Goal: Information Seeking & Learning: Learn about a topic

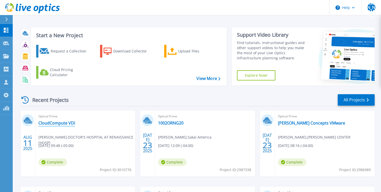
click at [58, 123] on link "CloudCompute VDI" at bounding box center [56, 122] width 37 height 5
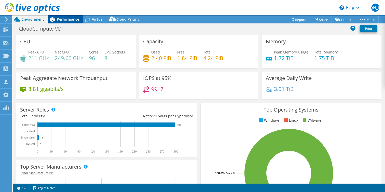
click at [72, 19] on span "Performance" at bounding box center [68, 19] width 22 height 5
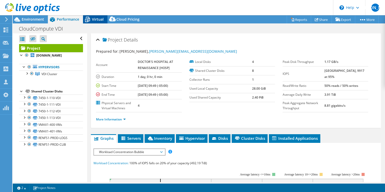
click at [100, 20] on span "Virtual" at bounding box center [98, 19] width 12 height 5
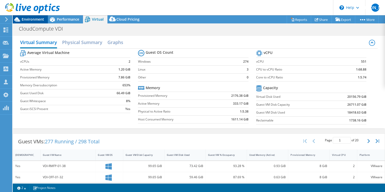
click at [35, 19] on span "Environment" at bounding box center [33, 19] width 22 height 5
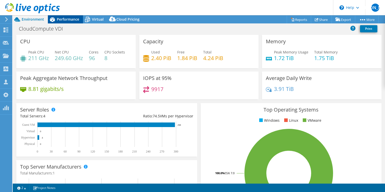
click at [70, 19] on span "Performance" at bounding box center [68, 19] width 22 height 5
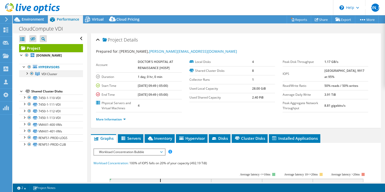
click at [26, 76] on div at bounding box center [26, 73] width 5 height 5
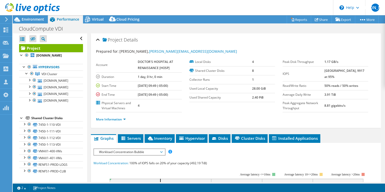
scroll to position [22, 0]
click at [55, 164] on link "RENFS1-PROD-LOGS" at bounding box center [51, 164] width 64 height 7
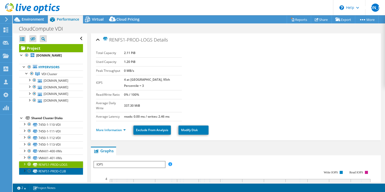
click at [52, 173] on link "RENFS1-PROD-CLIB" at bounding box center [51, 171] width 64 height 7
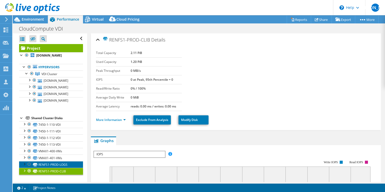
click at [53, 165] on link "RENFS1-PROD-LOGS" at bounding box center [51, 164] width 64 height 7
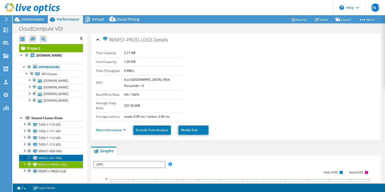
click at [53, 159] on link "VMAX1-401-VMs" at bounding box center [51, 158] width 64 height 7
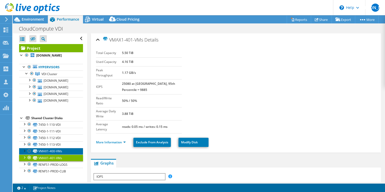
click at [54, 153] on link "VMAX1-400-VMs" at bounding box center [51, 151] width 64 height 7
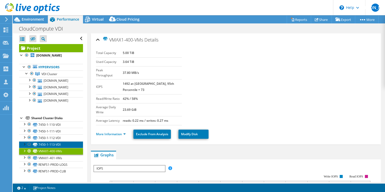
click at [53, 146] on link "7450-1-113-VDI" at bounding box center [51, 144] width 64 height 7
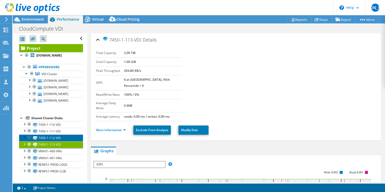
click at [54, 139] on link "7450-1-112-VDI" at bounding box center [51, 137] width 64 height 7
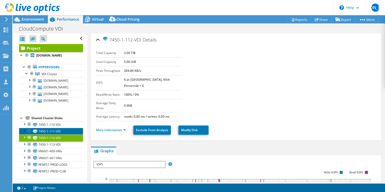
click at [54, 133] on link "7450-1-111-VDI" at bounding box center [51, 131] width 64 height 7
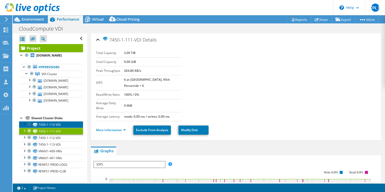
click at [53, 124] on link "7450-1-110-VDI" at bounding box center [51, 124] width 64 height 7
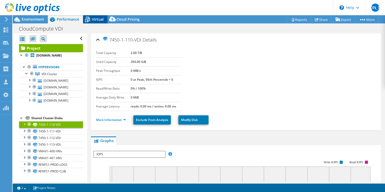
click at [96, 18] on span "Virtual" at bounding box center [98, 19] width 12 height 5
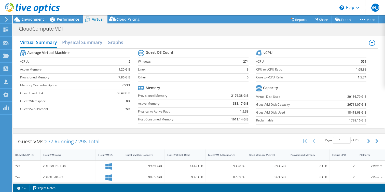
click at [223, 35] on div "Virtual Summary Physical Summary Graphs Average Virtual Machine vCPUs 2 Active …" at bounding box center [199, 82] width 372 height 98
click at [33, 18] on span "Environment" at bounding box center [33, 19] width 22 height 5
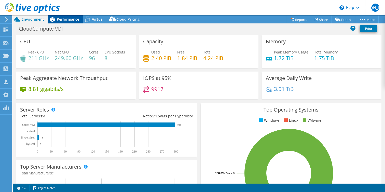
click at [69, 19] on span "Performance" at bounding box center [68, 19] width 22 height 5
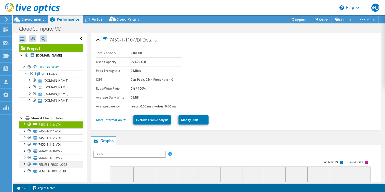
click at [29, 165] on div at bounding box center [29, 164] width 5 height 6
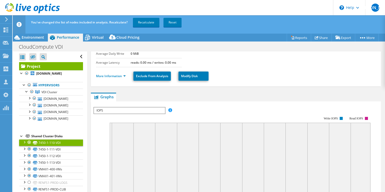
scroll to position [72, 0]
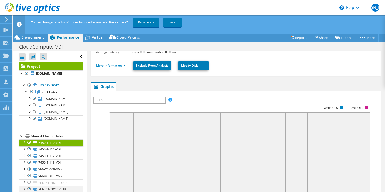
click at [28, 189] on div at bounding box center [29, 189] width 5 height 6
click at [29, 176] on div at bounding box center [29, 176] width 5 height 6
click at [30, 170] on div at bounding box center [29, 169] width 5 height 6
click at [144, 21] on link "Recalculate" at bounding box center [146, 22] width 26 height 9
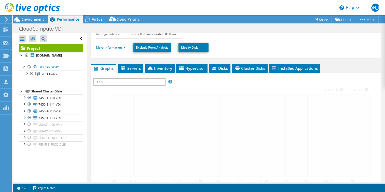
scroll to position [0, 0]
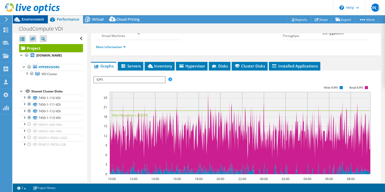
click at [28, 18] on span "Environment" at bounding box center [33, 19] width 22 height 5
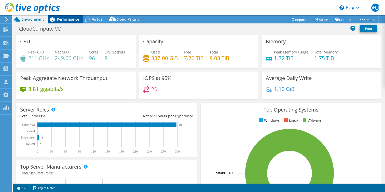
click at [67, 19] on span "Performance" at bounding box center [68, 19] width 22 height 5
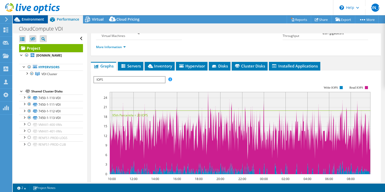
click at [38, 19] on span "Environment" at bounding box center [33, 19] width 22 height 5
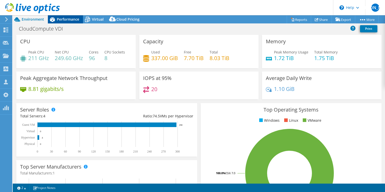
click at [71, 17] on span "Performance" at bounding box center [68, 19] width 22 height 5
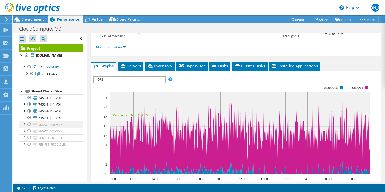
click at [29, 127] on div at bounding box center [29, 124] width 5 height 6
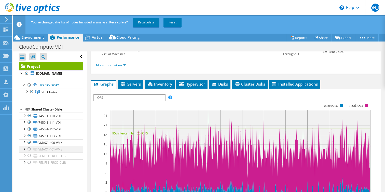
click at [29, 152] on div at bounding box center [29, 149] width 5 height 6
click at [156, 23] on link "Recalculate" at bounding box center [146, 22] width 26 height 9
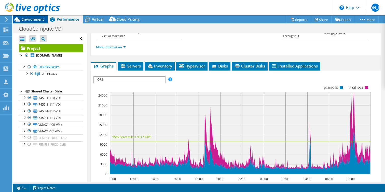
click at [36, 20] on span "Environment" at bounding box center [33, 19] width 22 height 5
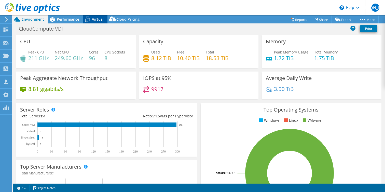
click at [99, 18] on span "Virtual" at bounding box center [98, 19] width 12 height 5
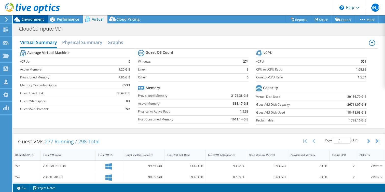
click at [29, 19] on span "Environment" at bounding box center [33, 19] width 22 height 5
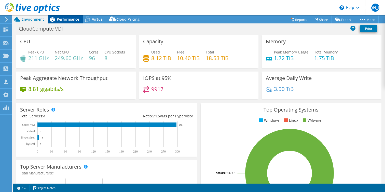
click at [61, 19] on span "Performance" at bounding box center [68, 19] width 22 height 5
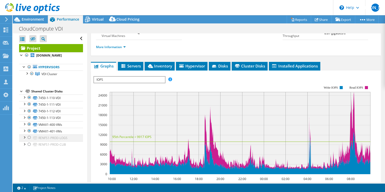
drag, startPoint x: 29, startPoint y: 141, endPoint x: 29, endPoint y: 144, distance: 3.6
click at [29, 141] on div at bounding box center [29, 137] width 5 height 6
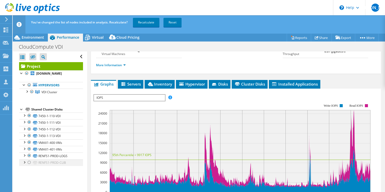
click at [29, 166] on div at bounding box center [29, 162] width 5 height 6
click at [28, 152] on div at bounding box center [29, 149] width 5 height 6
click at [29, 145] on div at bounding box center [29, 142] width 5 height 6
click at [30, 139] on div at bounding box center [29, 136] width 5 height 6
click at [30, 132] on div at bounding box center [29, 129] width 5 height 6
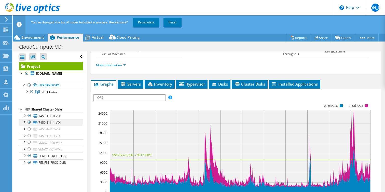
click at [30, 125] on div at bounding box center [29, 122] width 5 height 6
click at [29, 119] on div at bounding box center [29, 116] width 5 height 6
click at [148, 21] on link "Recalculate" at bounding box center [146, 22] width 26 height 9
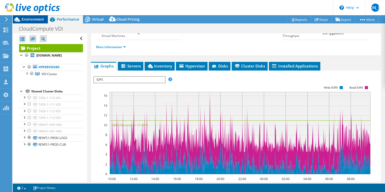
click at [30, 18] on span "Environment" at bounding box center [33, 19] width 22 height 5
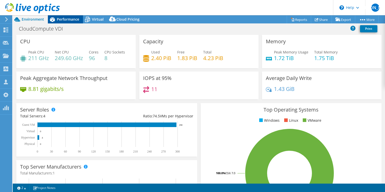
click at [63, 19] on span "Performance" at bounding box center [68, 19] width 22 height 5
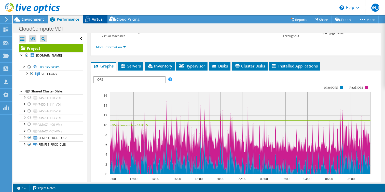
click at [100, 20] on span "Virtual" at bounding box center [98, 19] width 12 height 5
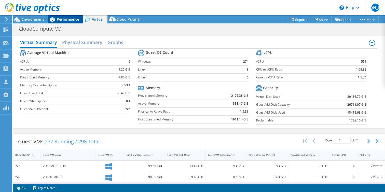
click at [75, 23] on div "Performance" at bounding box center [65, 19] width 35 height 8
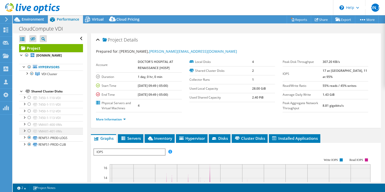
click at [28, 134] on div at bounding box center [29, 131] width 5 height 6
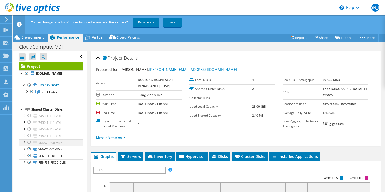
click at [30, 145] on div at bounding box center [29, 142] width 5 height 6
click at [30, 139] on div at bounding box center [29, 136] width 5 height 6
click at [29, 132] on div at bounding box center [29, 129] width 5 height 6
click at [30, 125] on div at bounding box center [29, 122] width 5 height 6
click at [30, 119] on div at bounding box center [29, 116] width 5 height 6
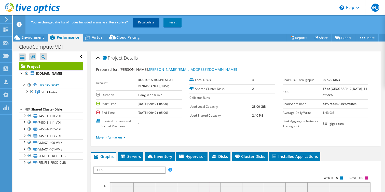
click at [151, 23] on link "Recalculate" at bounding box center [146, 22] width 26 height 9
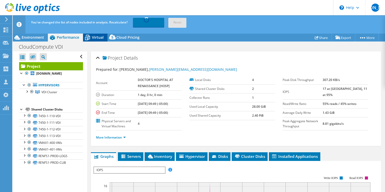
click at [96, 40] on div "Virtual" at bounding box center [95, 37] width 24 height 8
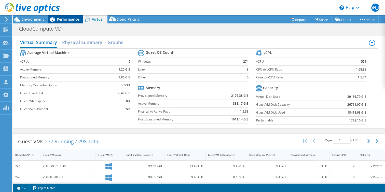
click at [66, 16] on div "Performance" at bounding box center [65, 19] width 35 height 8
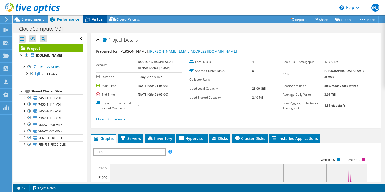
click at [91, 19] on icon at bounding box center [87, 19] width 9 height 9
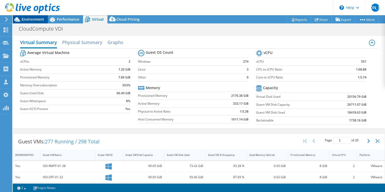
click at [38, 19] on span "Environment" at bounding box center [33, 19] width 22 height 5
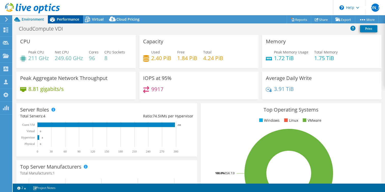
click at [72, 19] on span "Performance" at bounding box center [68, 19] width 22 height 5
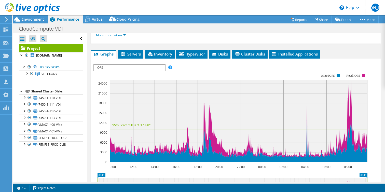
scroll to position [87, 0]
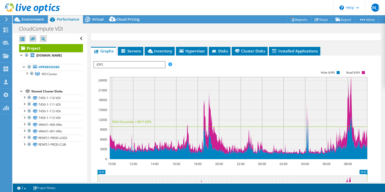
click at [146, 62] on span "IOPS" at bounding box center [129, 65] width 71 height 6
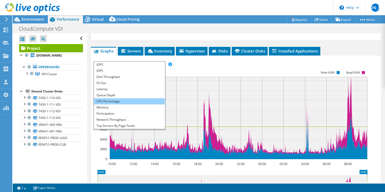
click at [141, 100] on li "CPU Percentage" at bounding box center [129, 101] width 71 height 6
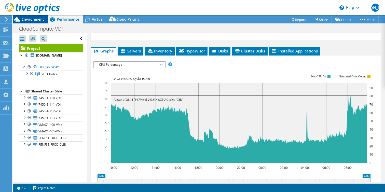
click at [23, 19] on span "Environment" at bounding box center [33, 19] width 22 height 5
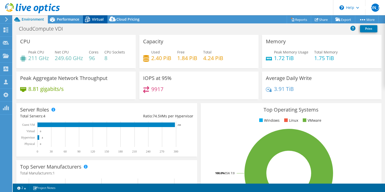
click at [95, 18] on span "Virtual" at bounding box center [98, 19] width 12 height 5
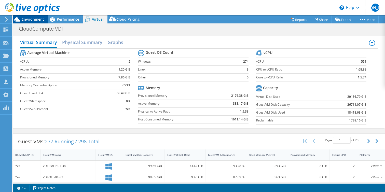
click at [43, 20] on span "Environment" at bounding box center [33, 19] width 22 height 5
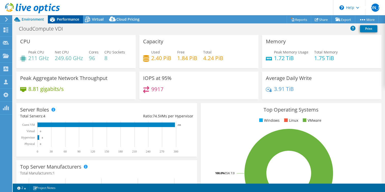
click at [71, 19] on span "Performance" at bounding box center [68, 19] width 22 height 5
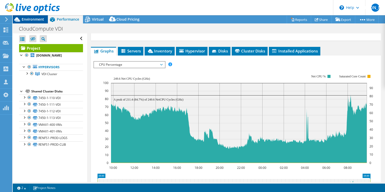
click at [34, 19] on span "Environment" at bounding box center [33, 19] width 22 height 5
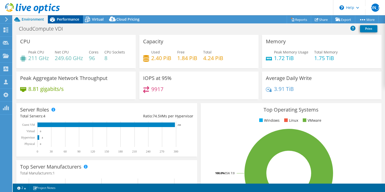
click at [76, 19] on span "Performance" at bounding box center [68, 19] width 22 height 5
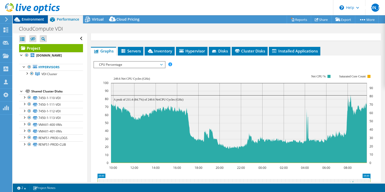
click at [34, 20] on span "Environment" at bounding box center [33, 19] width 22 height 5
